Goal: Navigation & Orientation: Find specific page/section

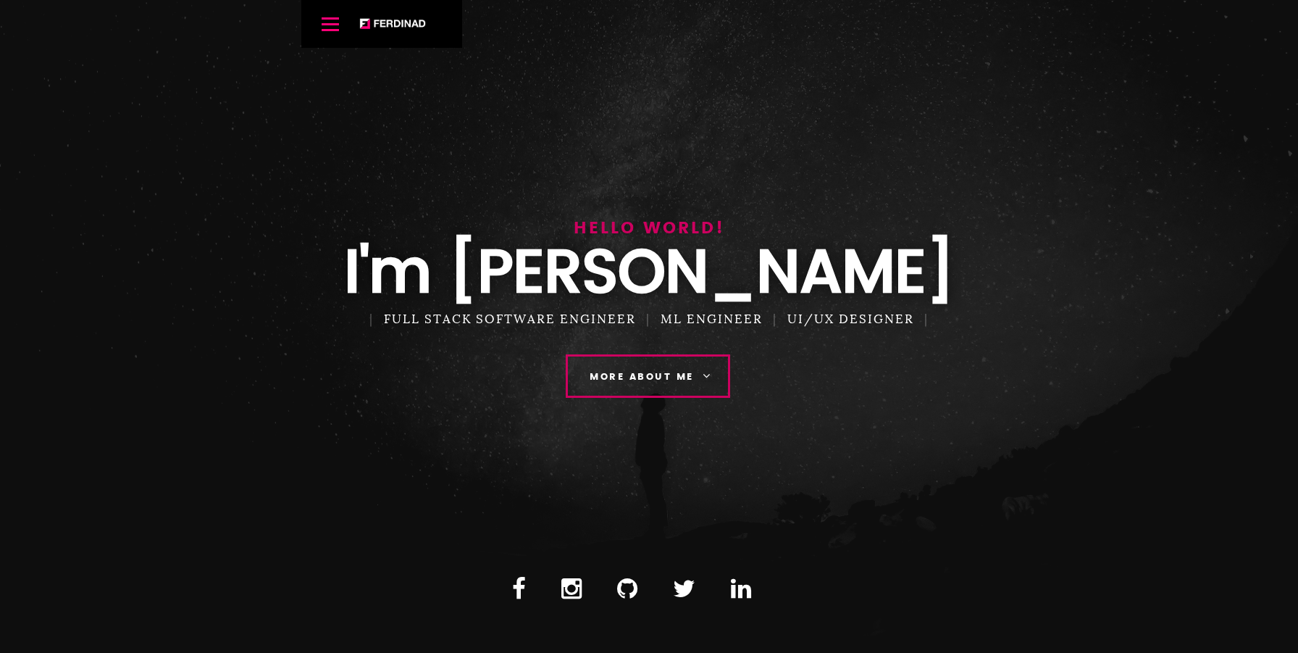
click at [583, 366] on link "More About Me" at bounding box center [648, 375] width 164 height 43
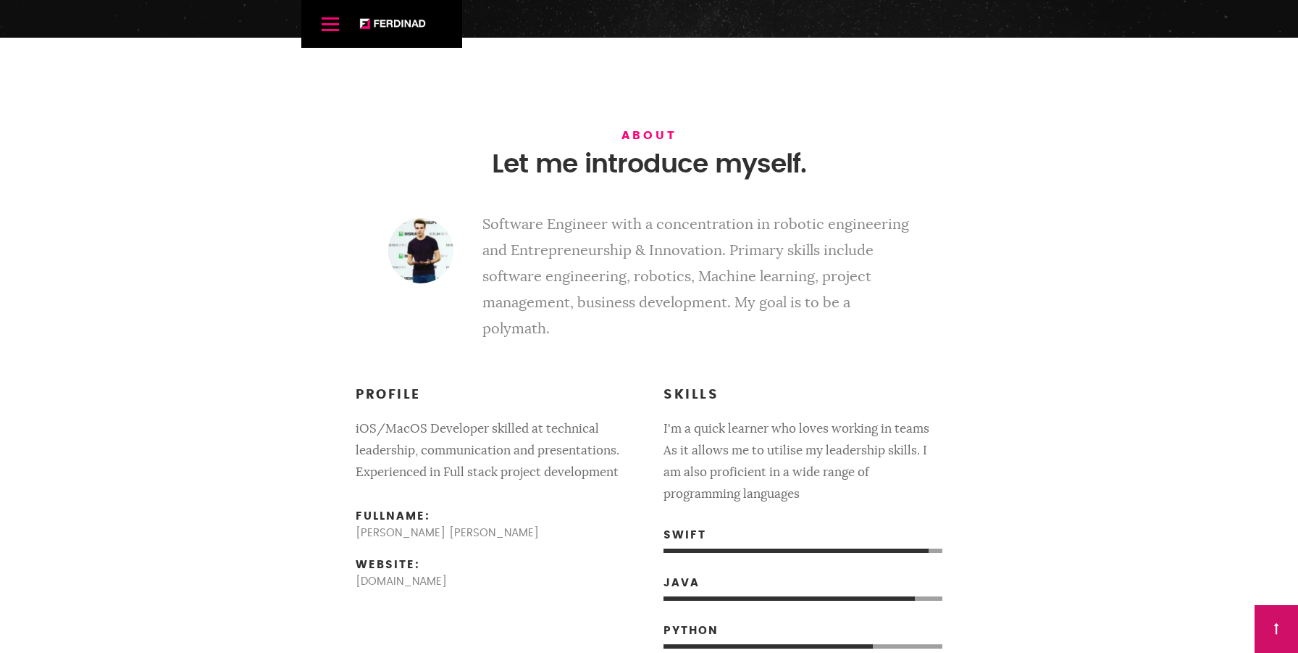
scroll to position [653, 0]
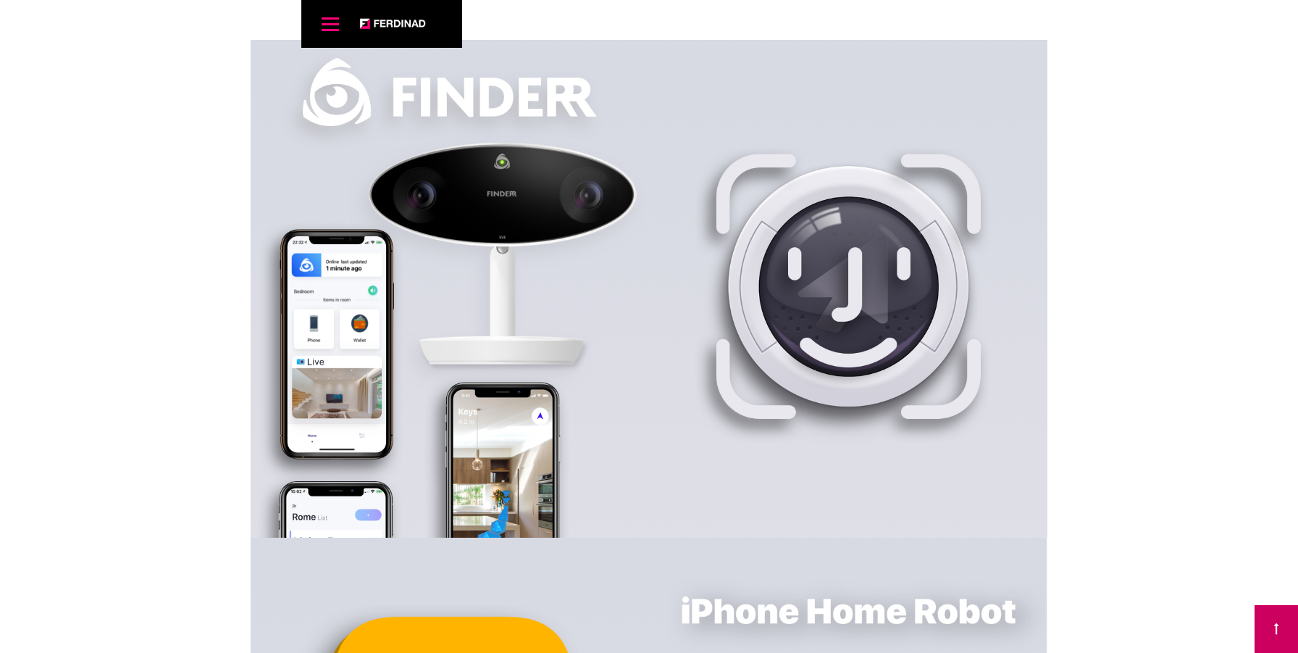
scroll to position [6215, 0]
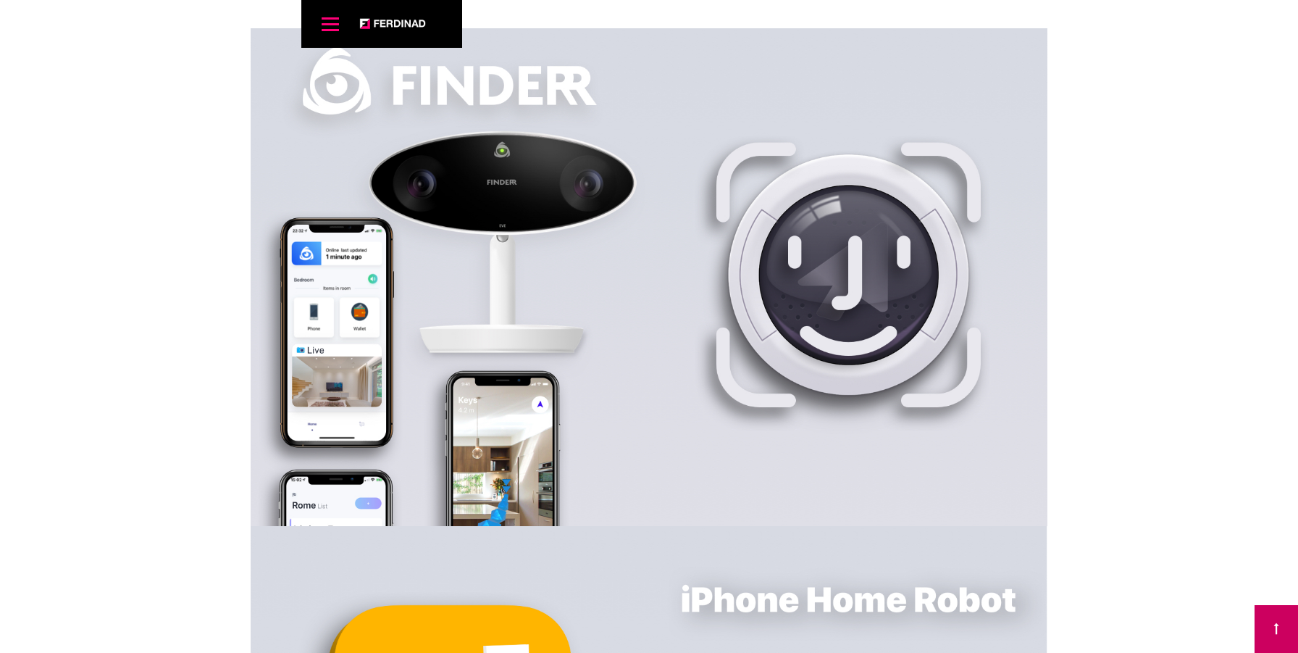
click at [342, 28] on link "Menu" at bounding box center [330, 23] width 29 height 29
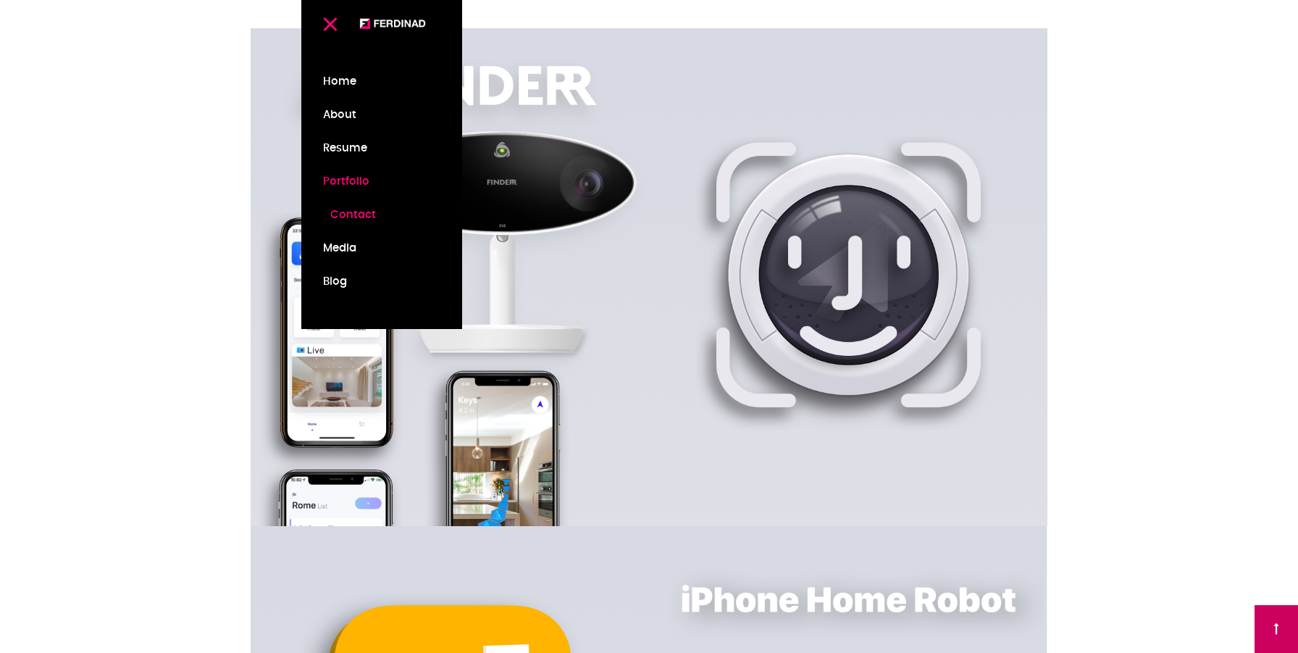
click at [348, 220] on link "Contact" at bounding box center [381, 214] width 117 height 33
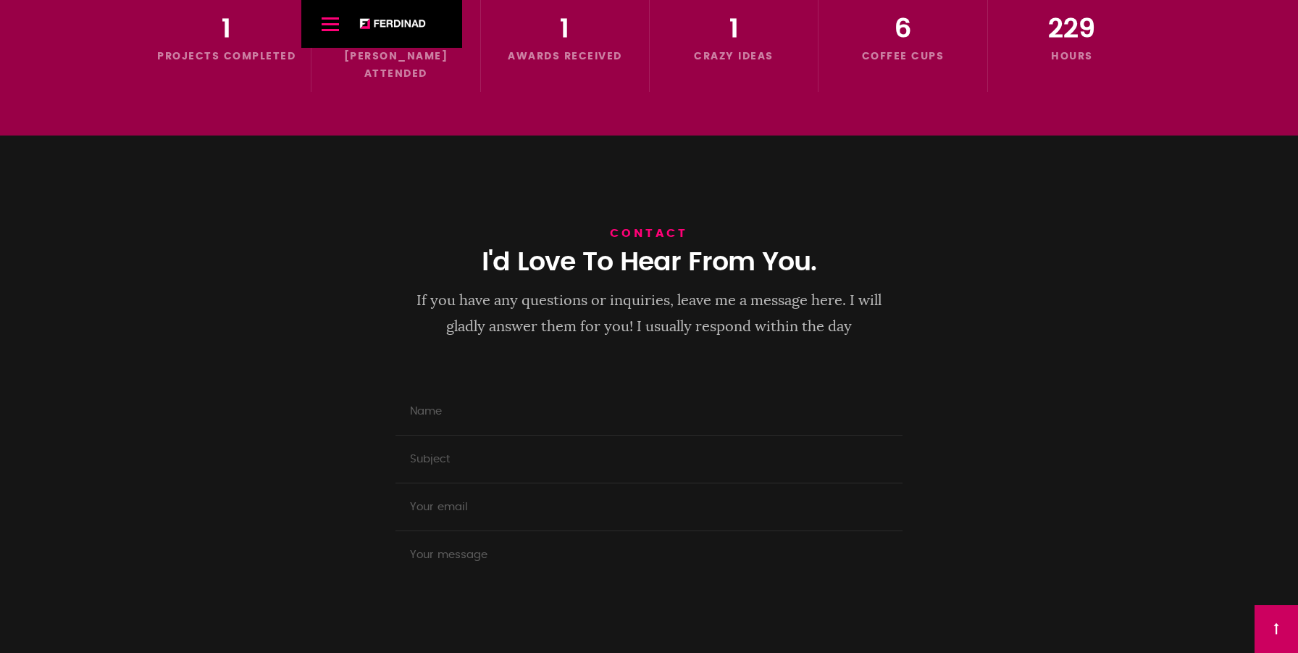
scroll to position [9194, 0]
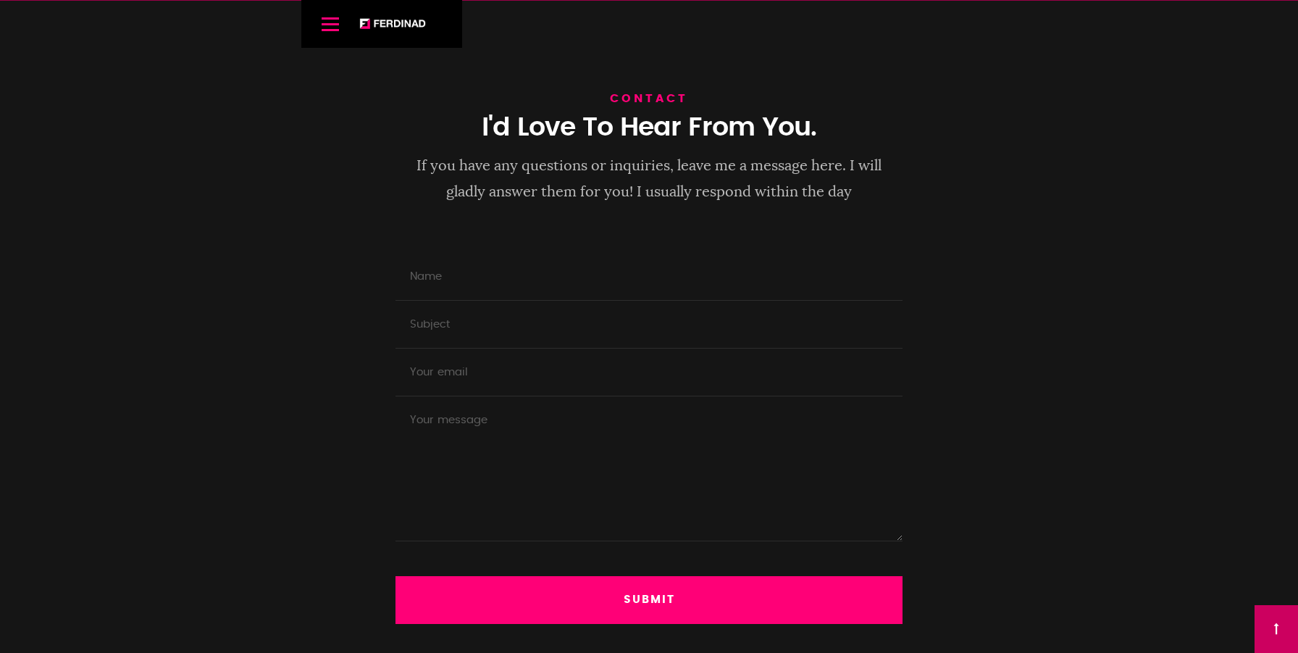
click at [348, 31] on div "Menu Ferdinand Home About Resume Portfolio Contact Media Blog" at bounding box center [381, 24] width 161 height 48
click at [337, 23] on span "Menu" at bounding box center [330, 24] width 17 height 2
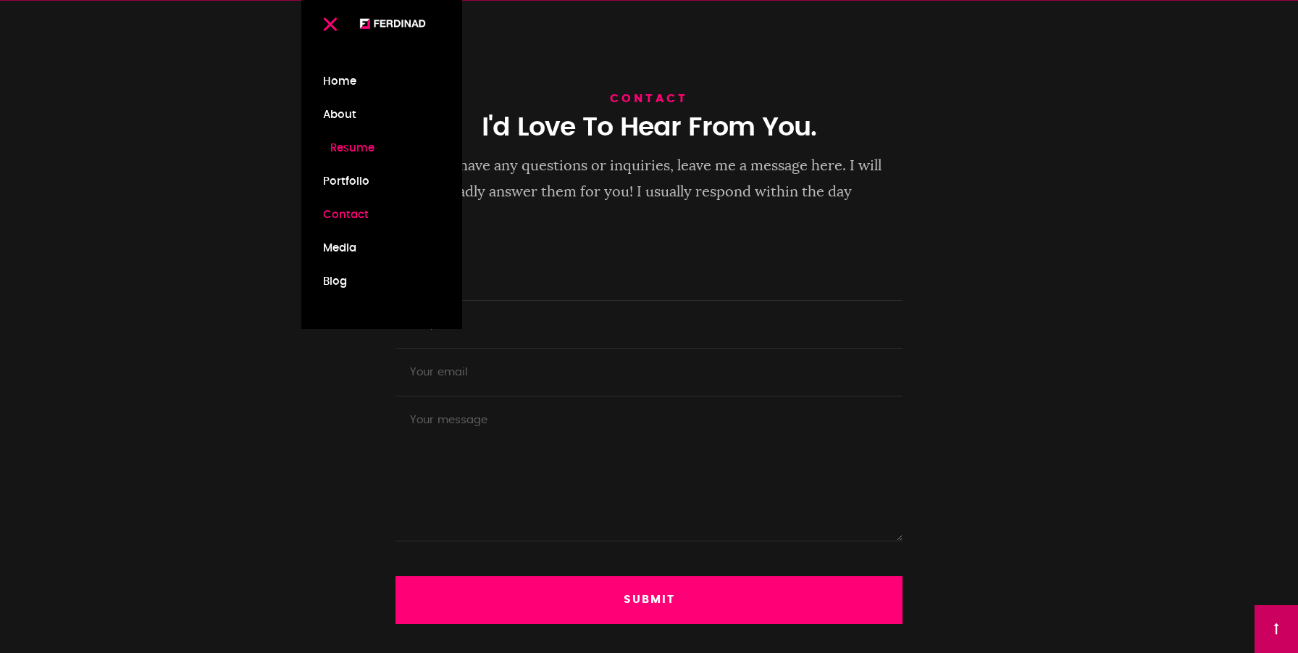
click at [350, 143] on link "Resume" at bounding box center [381, 148] width 117 height 33
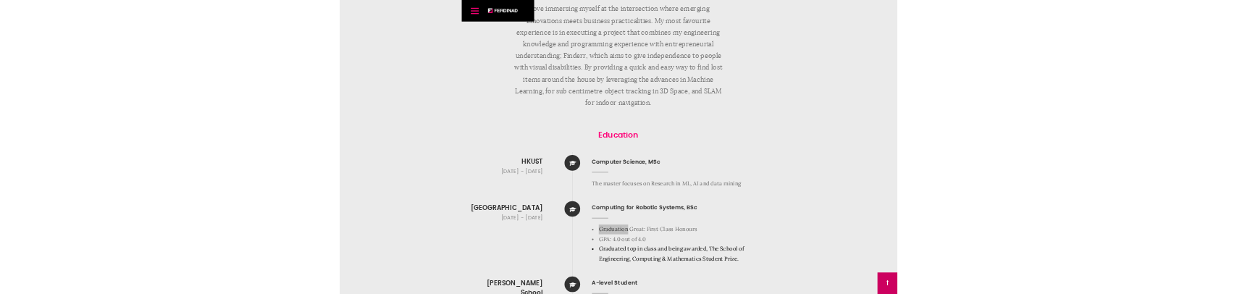
scroll to position [1599, 0]
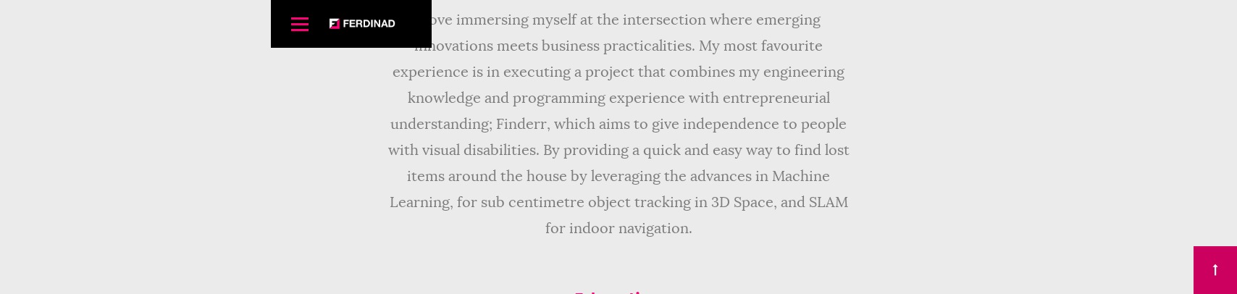
click at [404, 252] on div "Resume ABOUT ME I love immersing myself at the intersection where emerging inno…" at bounding box center [618, 103] width 507 height 322
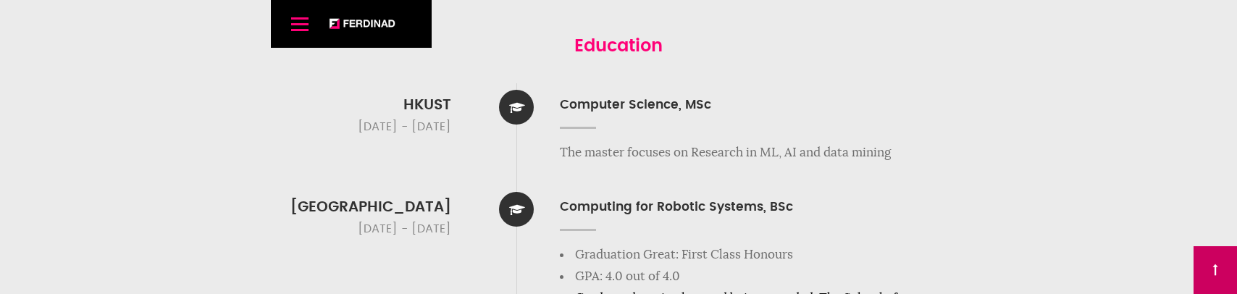
scroll to position [1859, 0]
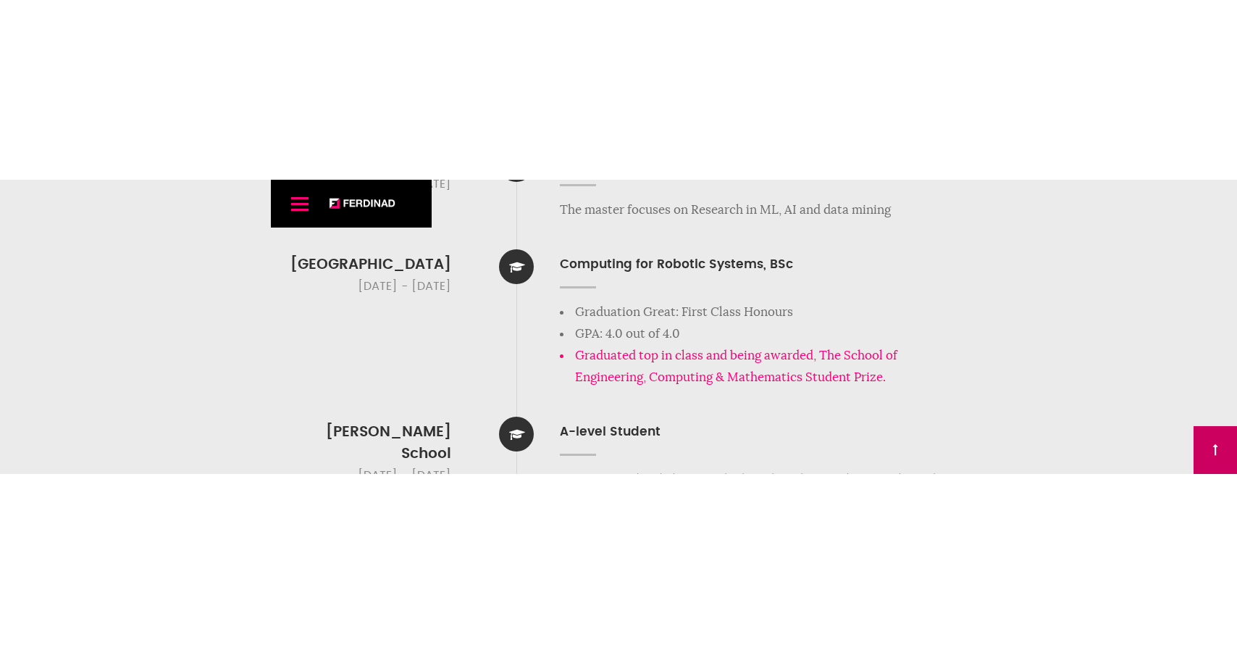
scroll to position [2106, 0]
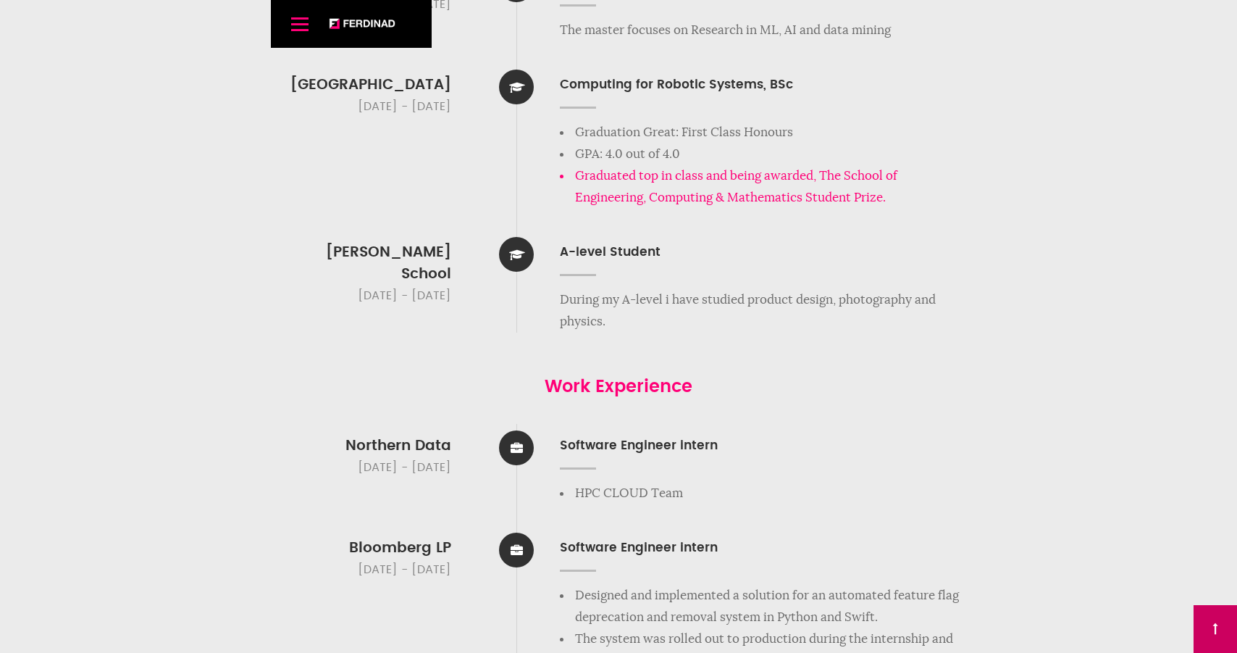
click at [821, 197] on li "Graduated top in class and being awarded, The School of Engineering, Computing …" at bounding box center [765, 186] width 387 height 43
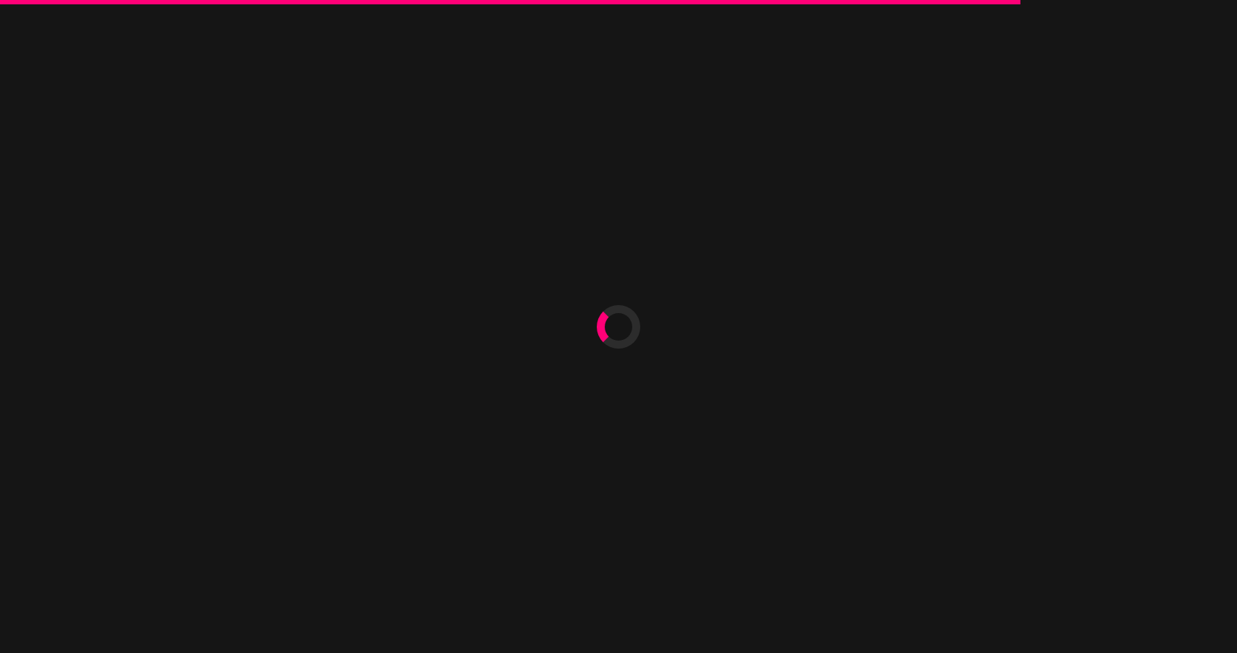
scroll to position [2106, 0]
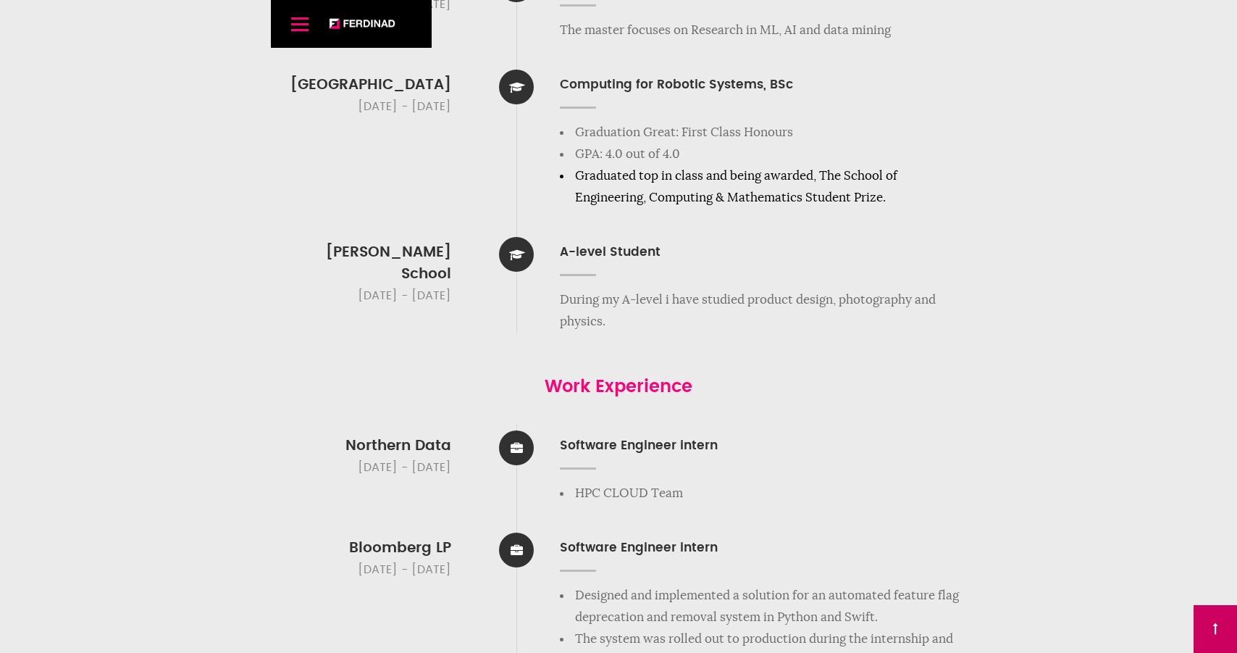
drag, startPoint x: 258, startPoint y: 76, endPoint x: 148, endPoint y: 36, distance: 117.1
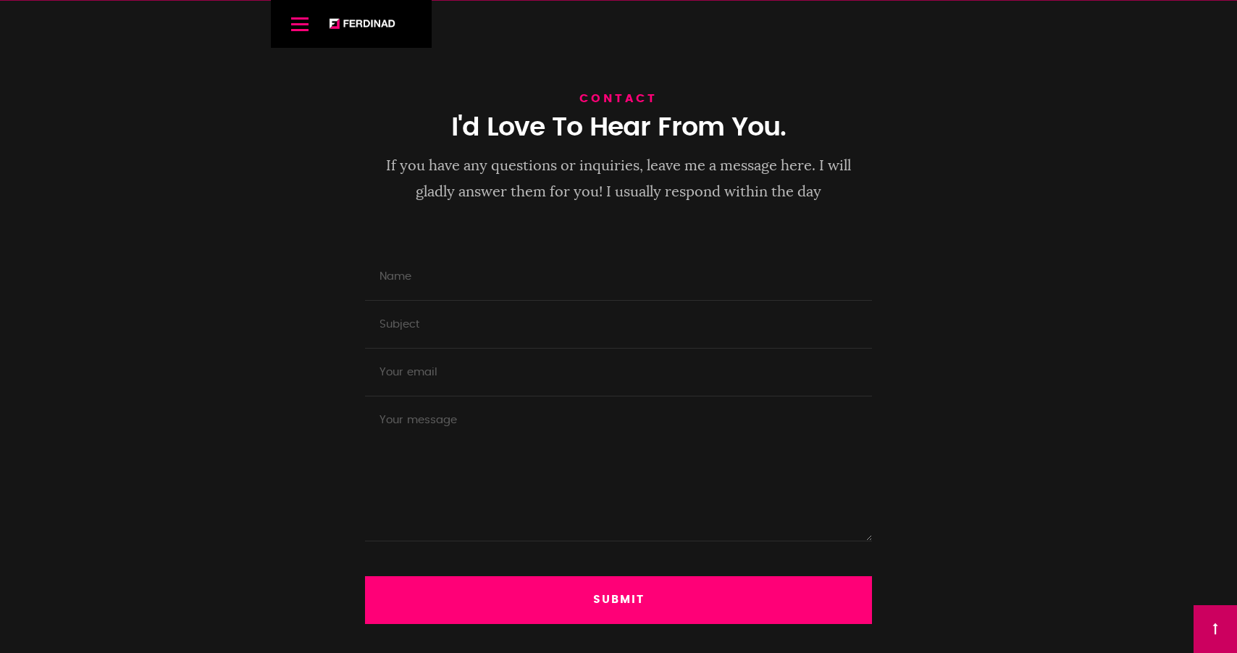
scroll to position [653, 0]
